Goal: Navigation & Orientation: Find specific page/section

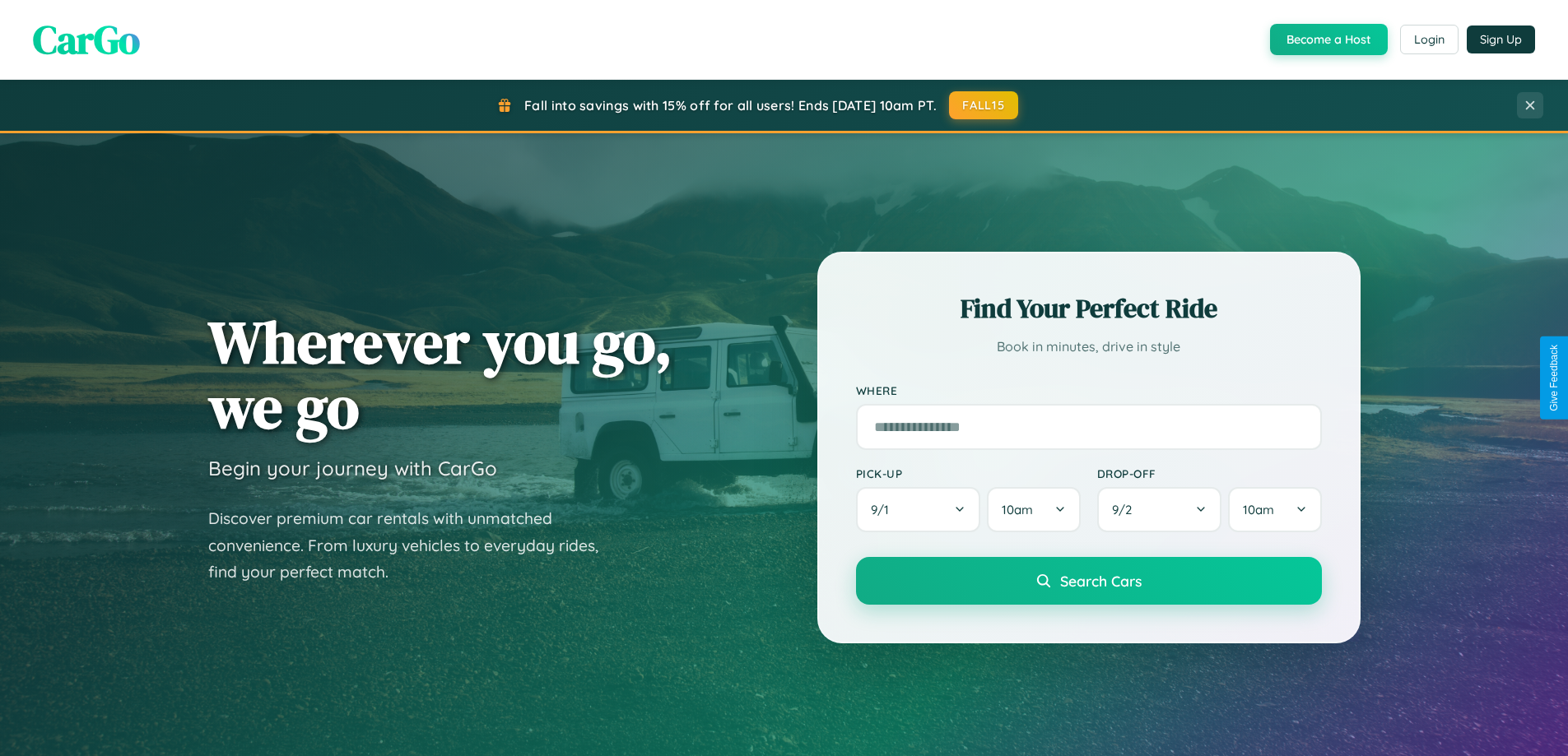
scroll to position [709, 0]
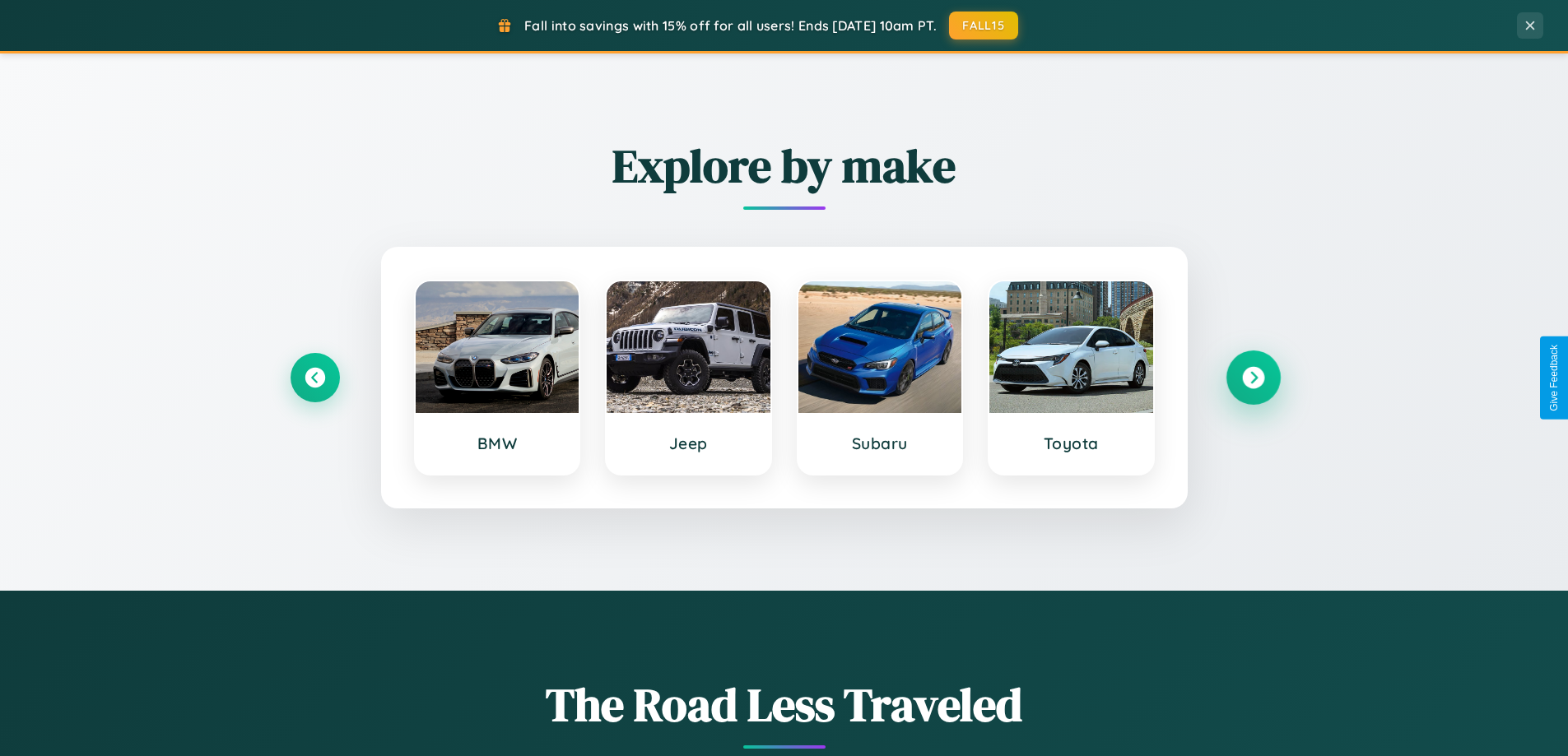
click at [1253, 378] on icon at bounding box center [1253, 378] width 23 height 23
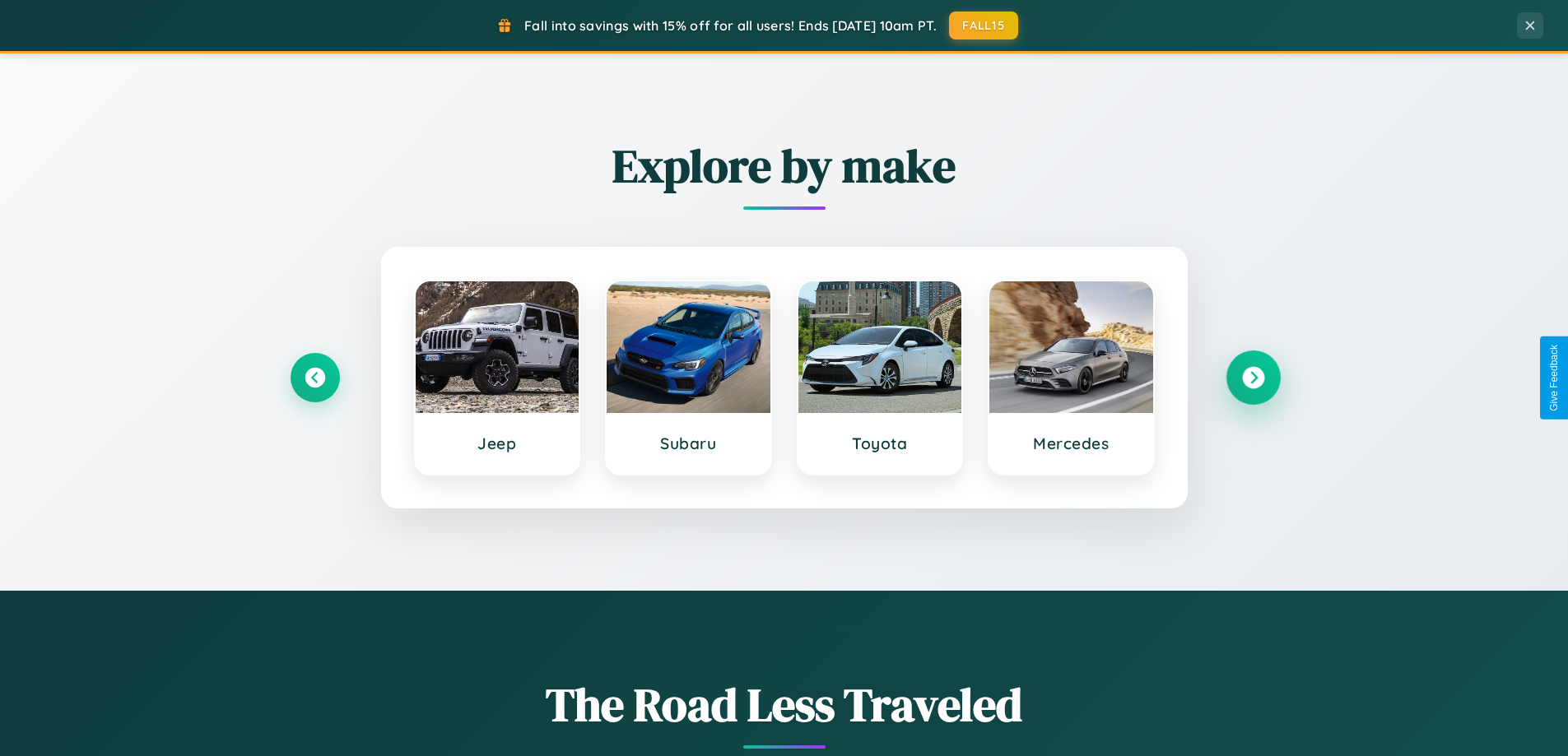
click at [1253, 378] on icon at bounding box center [1253, 378] width 23 height 23
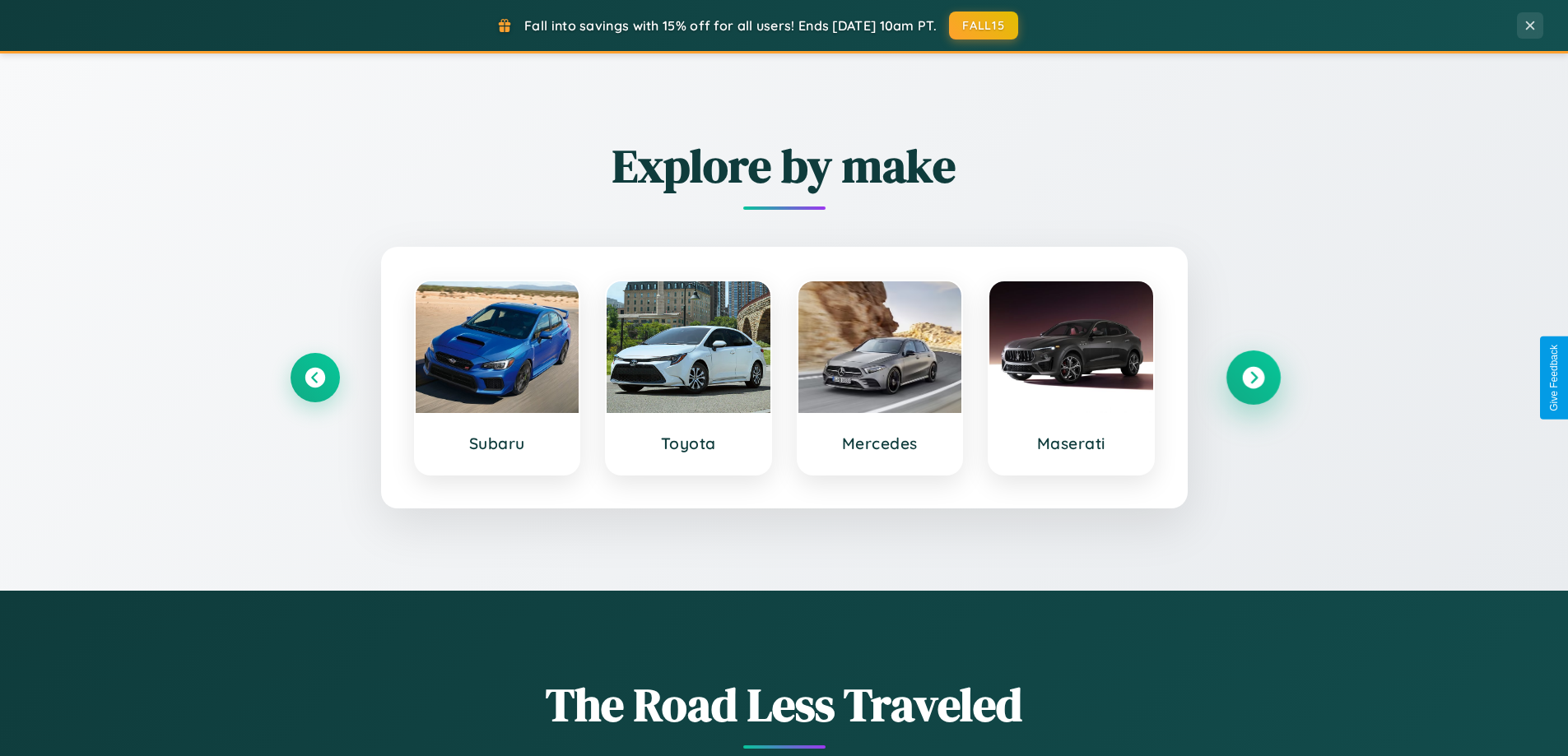
click at [1253, 378] on icon at bounding box center [1253, 378] width 23 height 23
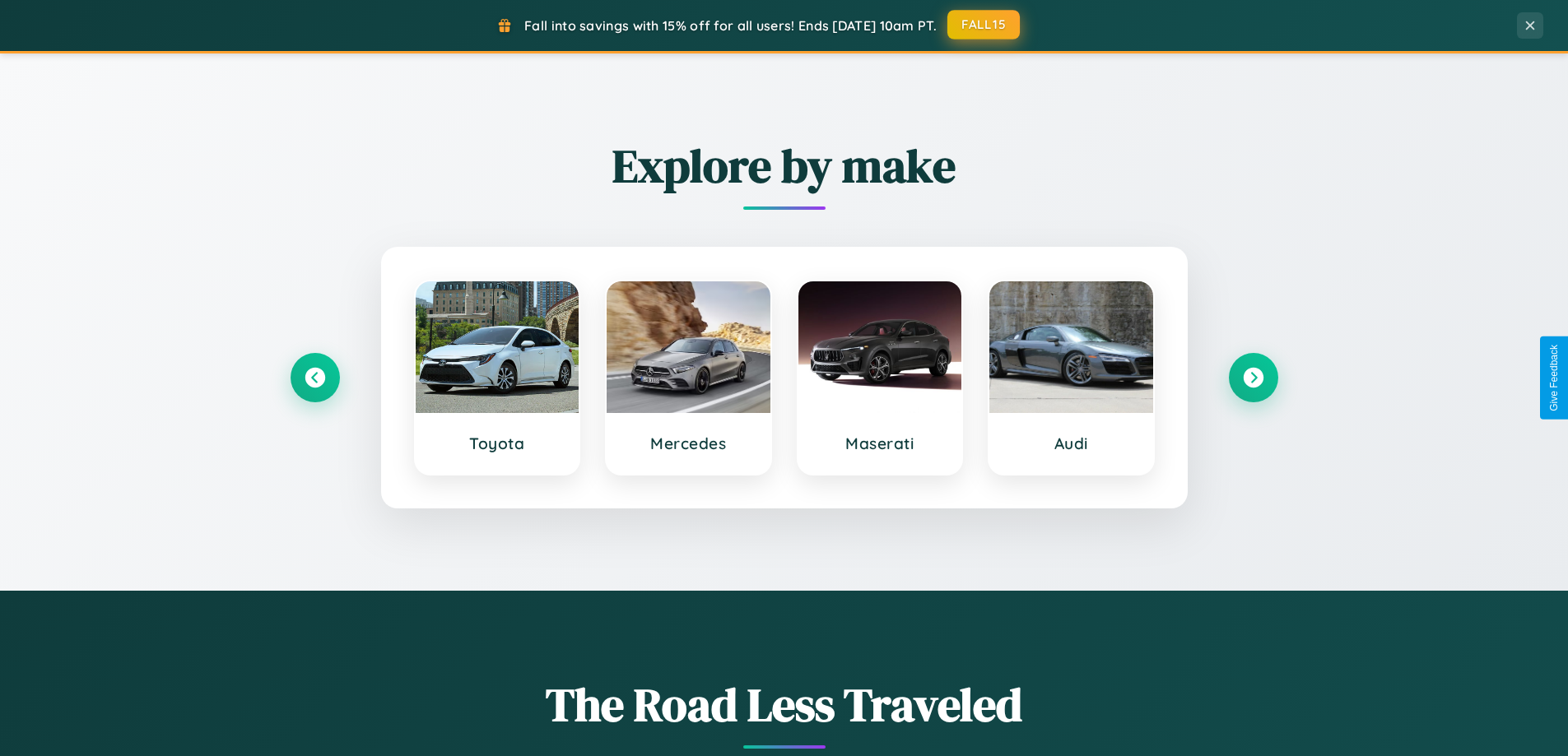
click at [984, 25] on button "FALL15" at bounding box center [983, 24] width 73 height 29
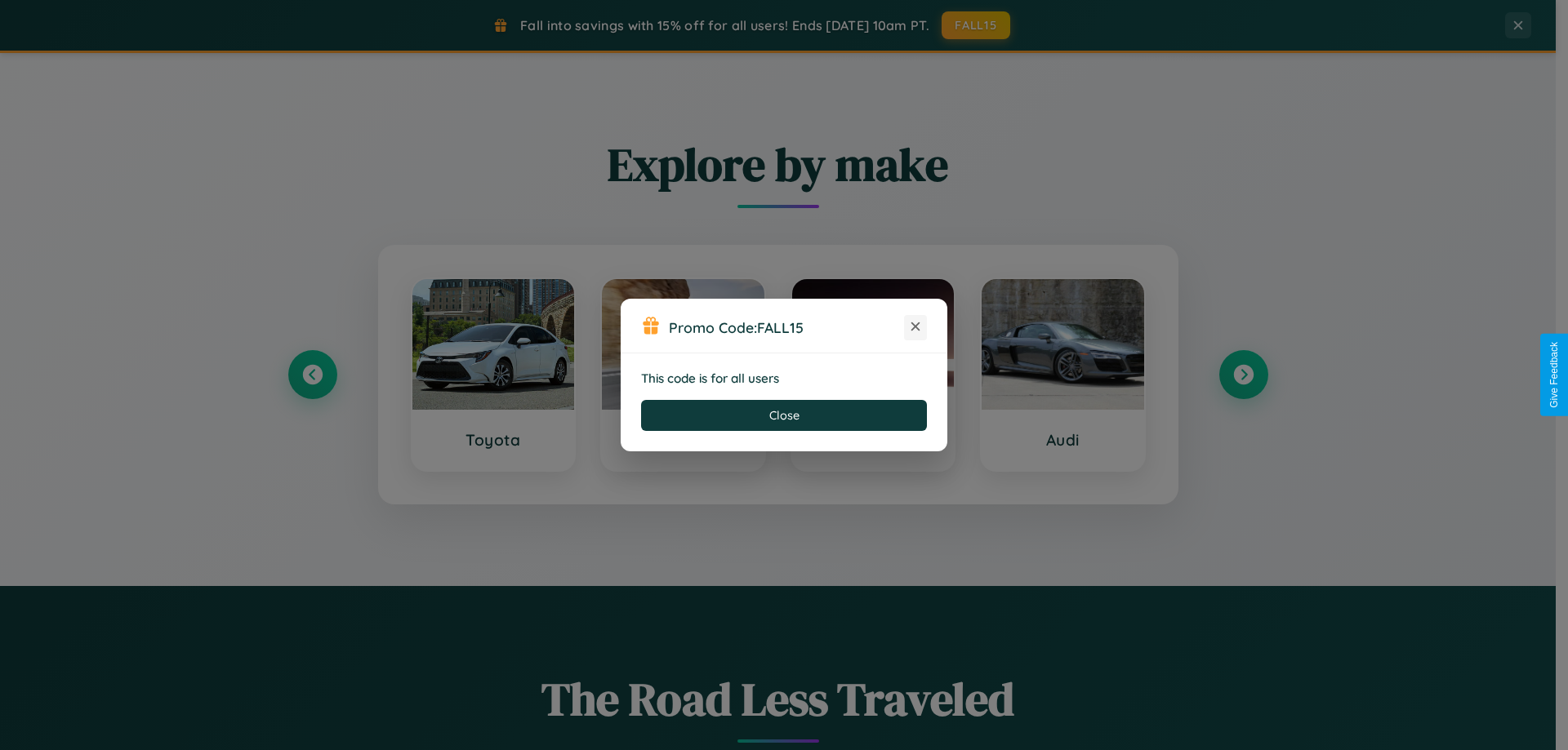
click at [915, 328] on icon at bounding box center [915, 327] width 17 height 17
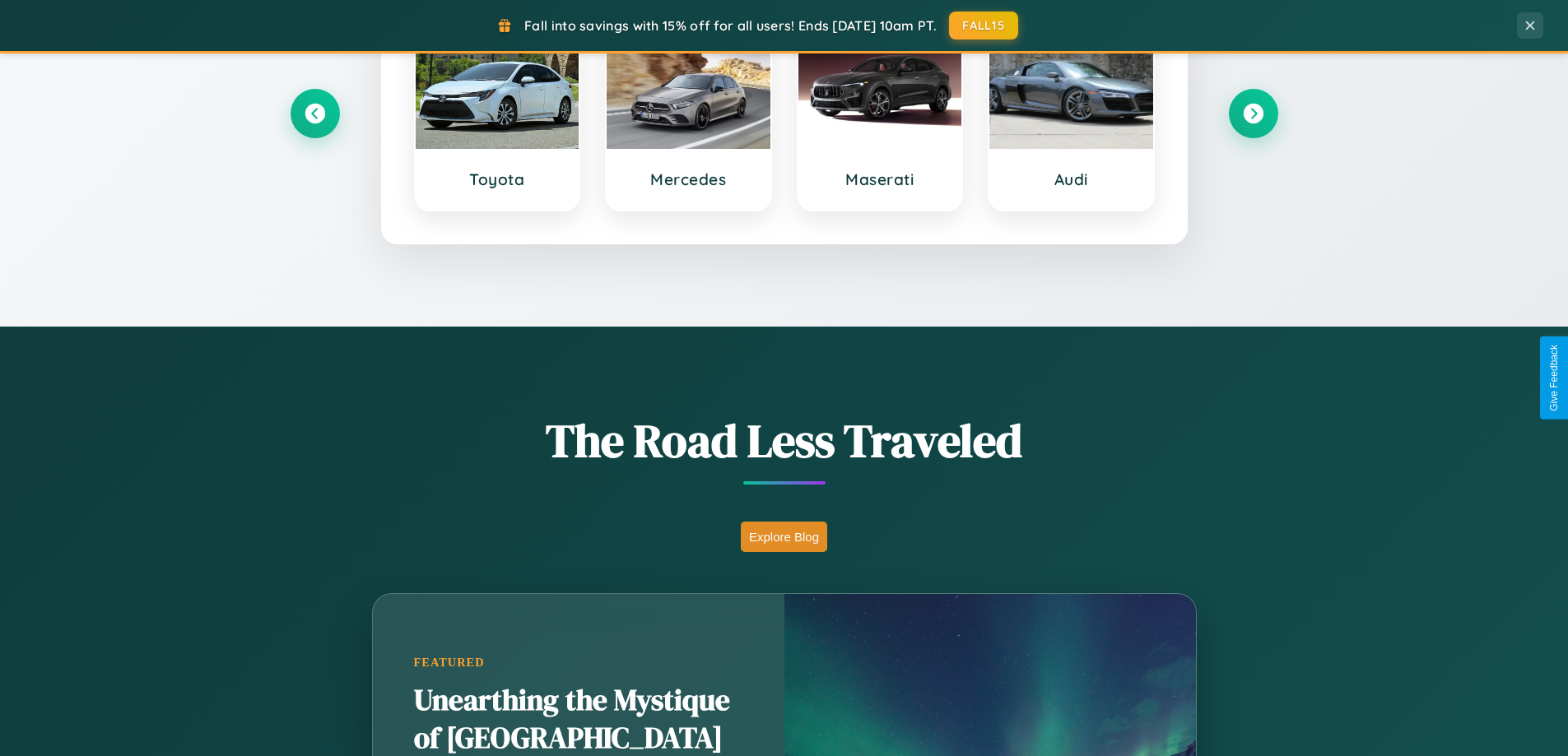
scroll to position [1132, 0]
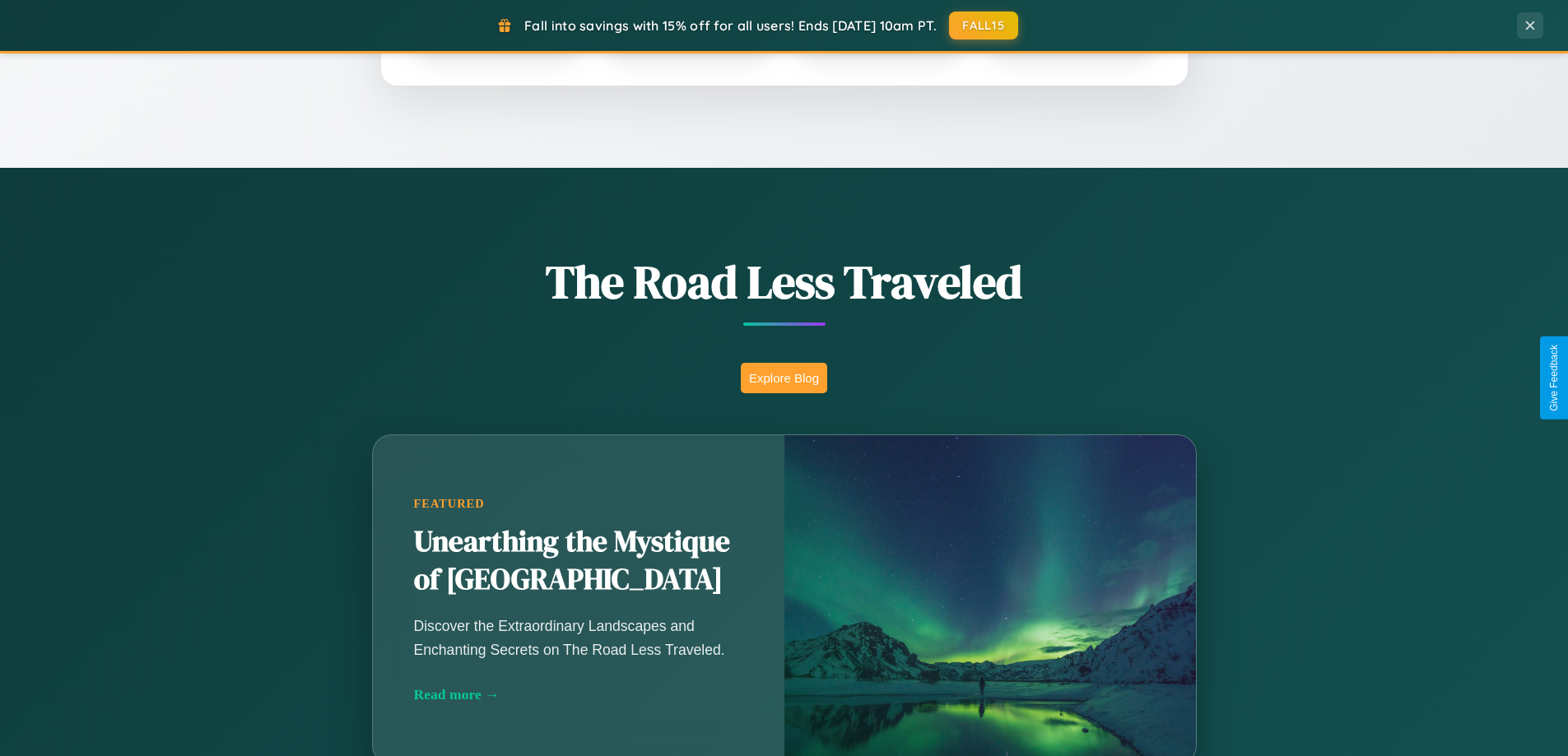
click at [784, 378] on button "Explore Blog" at bounding box center [784, 378] width 86 height 30
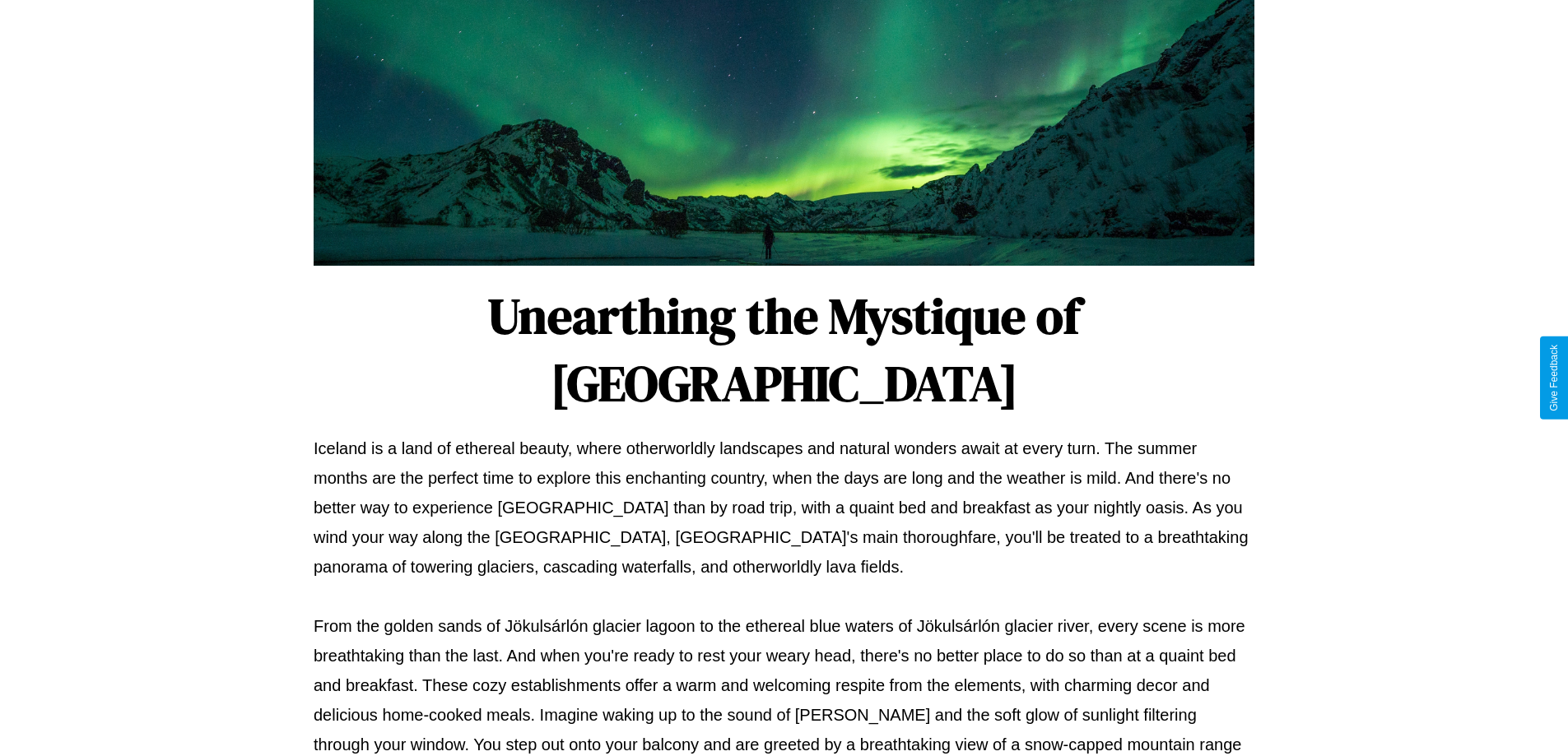
scroll to position [533, 0]
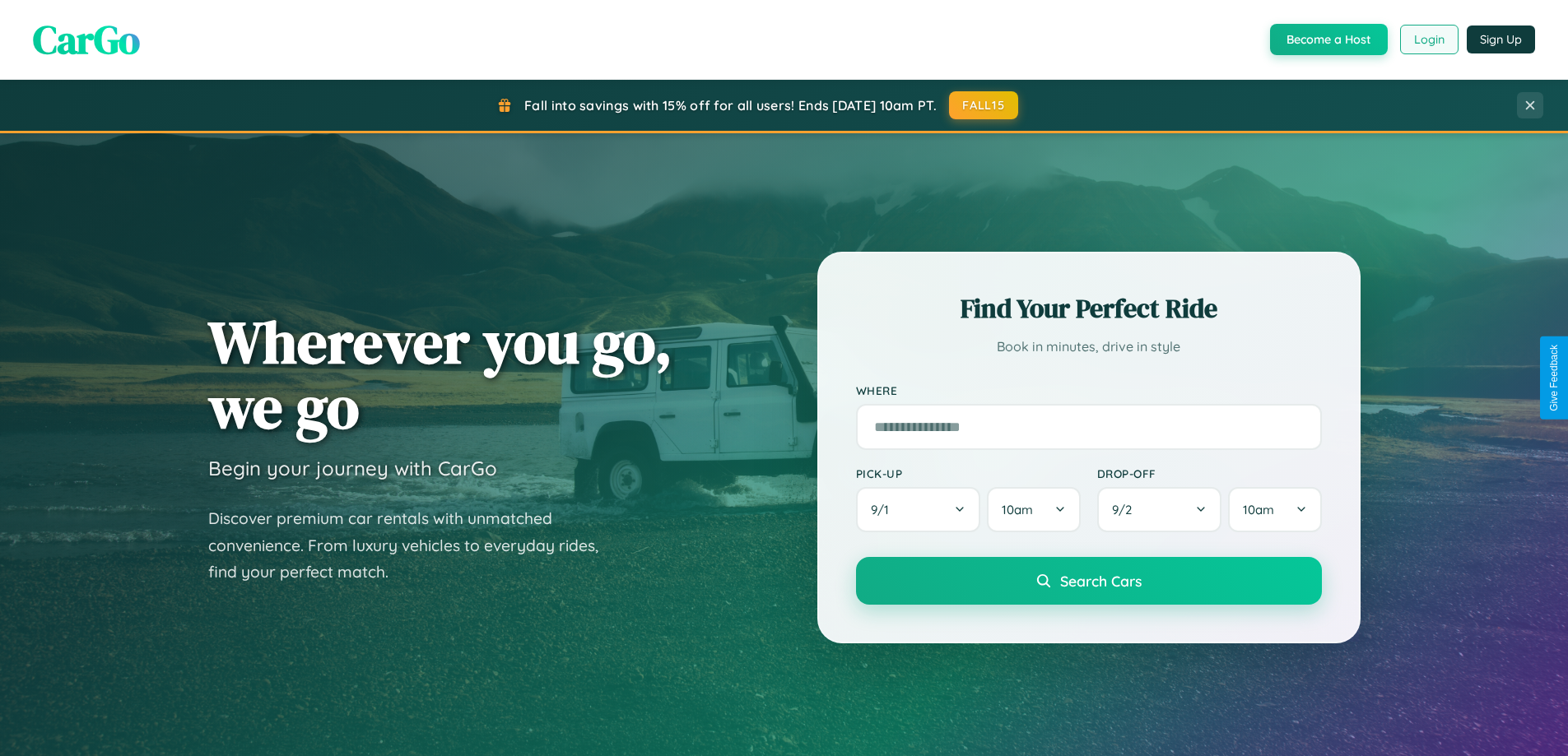
click at [1428, 39] on button "Login" at bounding box center [1429, 39] width 59 height 29
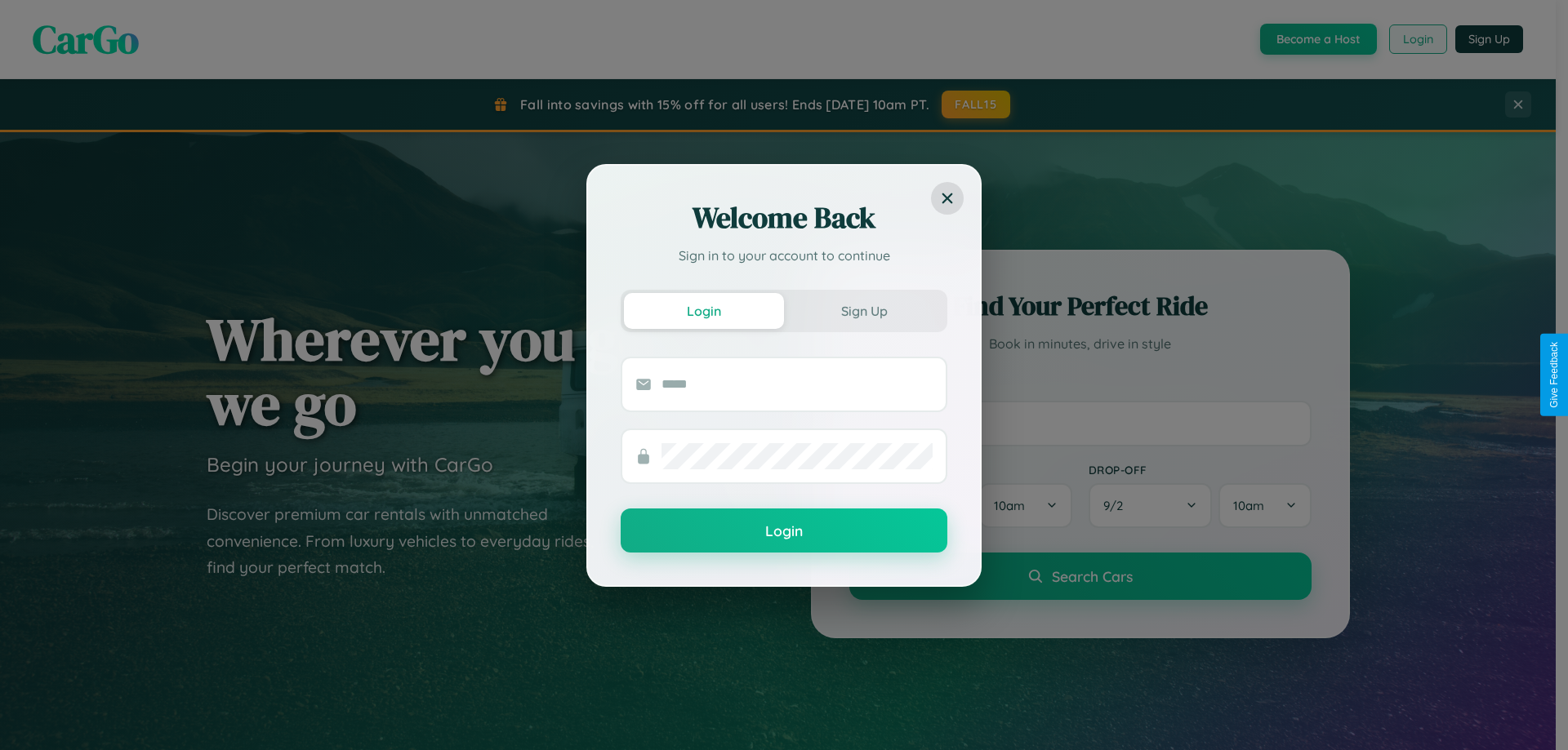
scroll to position [48, 0]
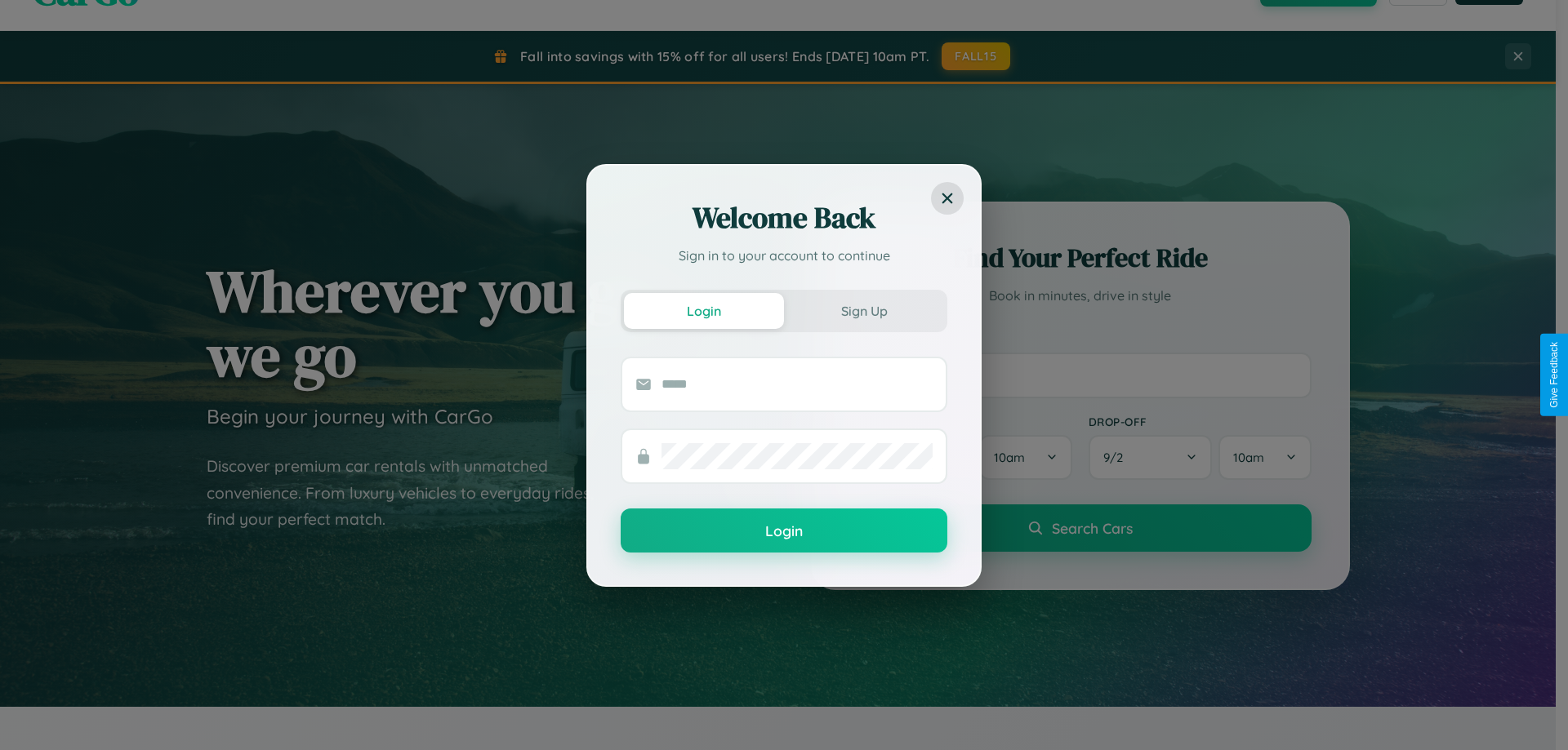
click at [1079, 375] on div "Welcome Back Sign in to your account to continue Login Sign Up Login" at bounding box center [784, 375] width 1568 height 750
